Goal: Transaction & Acquisition: Purchase product/service

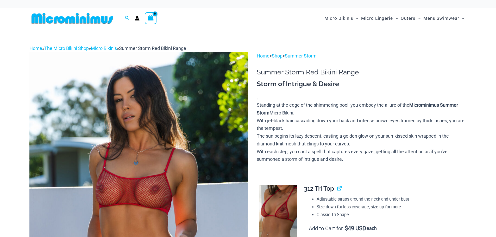
scroll to position [78, 0]
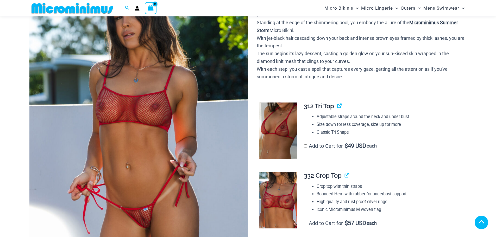
click at [123, 45] on img at bounding box center [138, 134] width 219 height 328
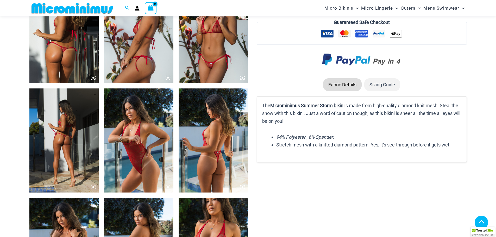
scroll to position [698, 0]
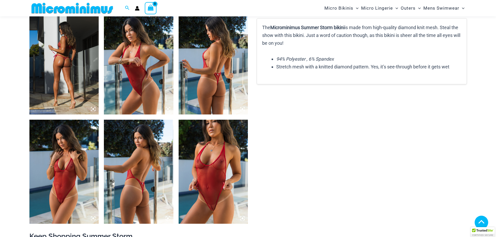
click at [149, 187] on img at bounding box center [138, 172] width 69 height 104
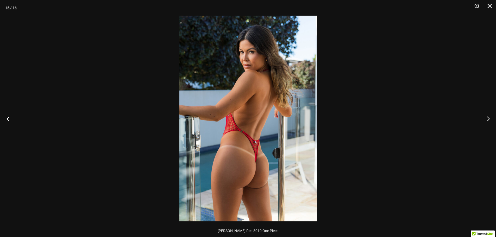
click at [9, 120] on button "Previous" at bounding box center [10, 119] width 20 height 26
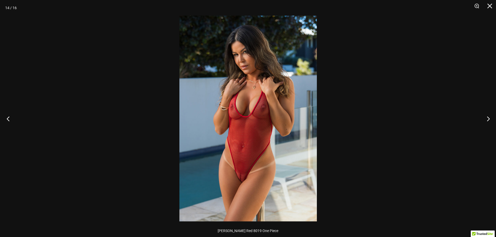
click at [9, 120] on button "Previous" at bounding box center [10, 119] width 20 height 26
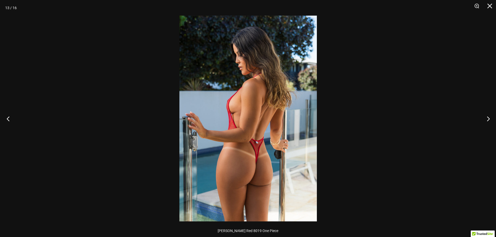
click at [9, 120] on button "Previous" at bounding box center [10, 119] width 20 height 26
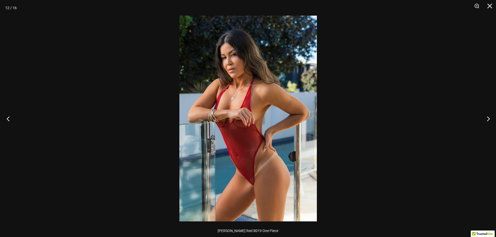
click at [9, 120] on button "Previous" at bounding box center [10, 119] width 20 height 26
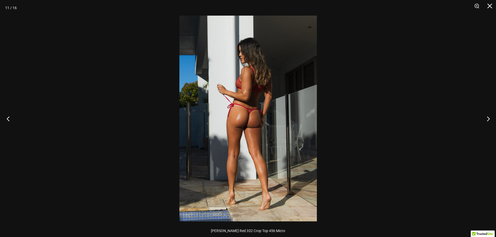
click at [9, 120] on button "Previous" at bounding box center [10, 119] width 20 height 26
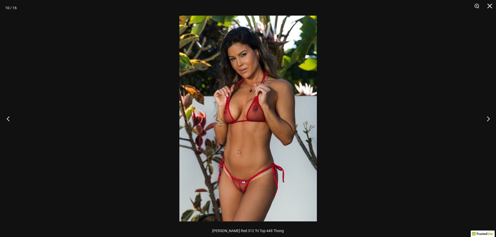
click at [9, 120] on button "Previous" at bounding box center [10, 119] width 20 height 26
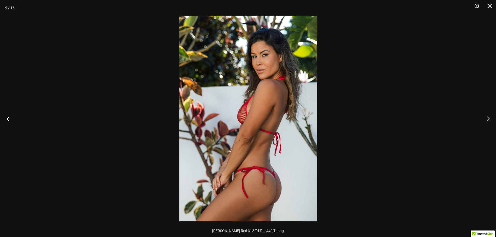
click at [9, 120] on button "Previous" at bounding box center [10, 119] width 20 height 26
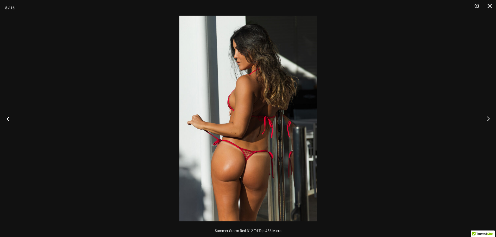
click at [9, 120] on button "Previous" at bounding box center [10, 119] width 20 height 26
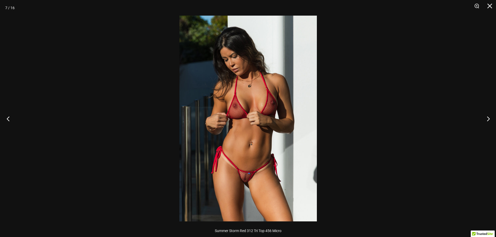
click at [9, 120] on button "Previous" at bounding box center [10, 119] width 20 height 26
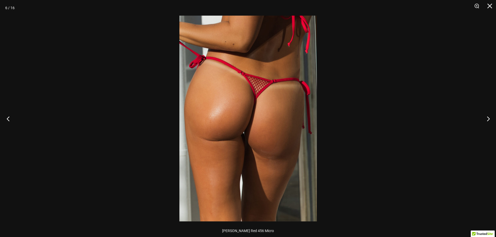
click at [9, 120] on button "Previous" at bounding box center [10, 119] width 20 height 26
